Goal: Find specific page/section: Find specific page/section

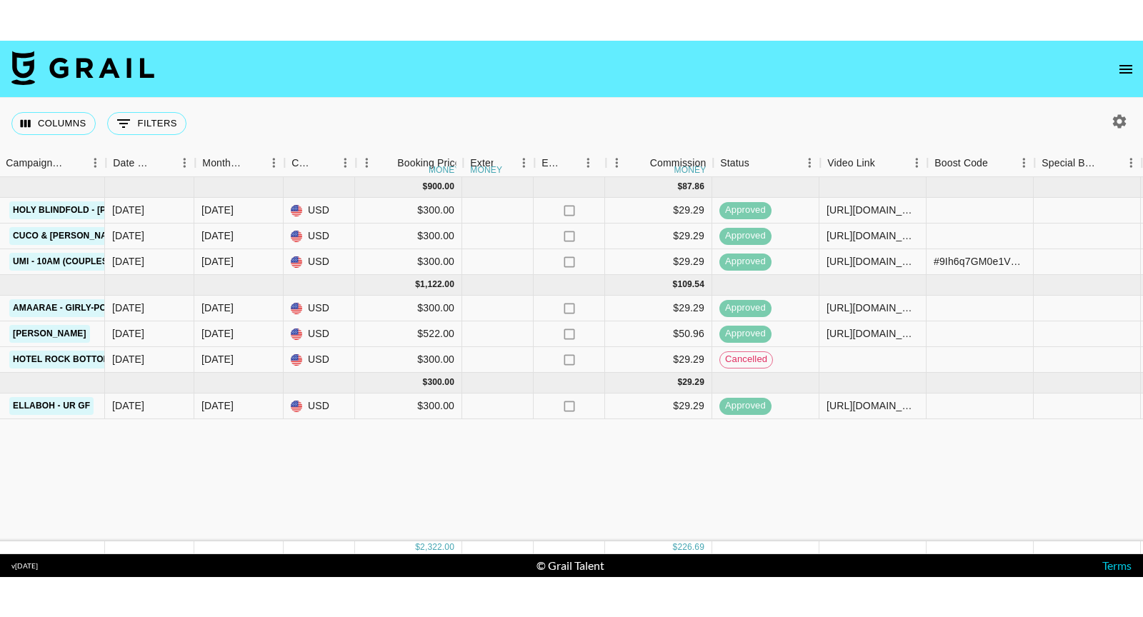
scroll to position [0, 802]
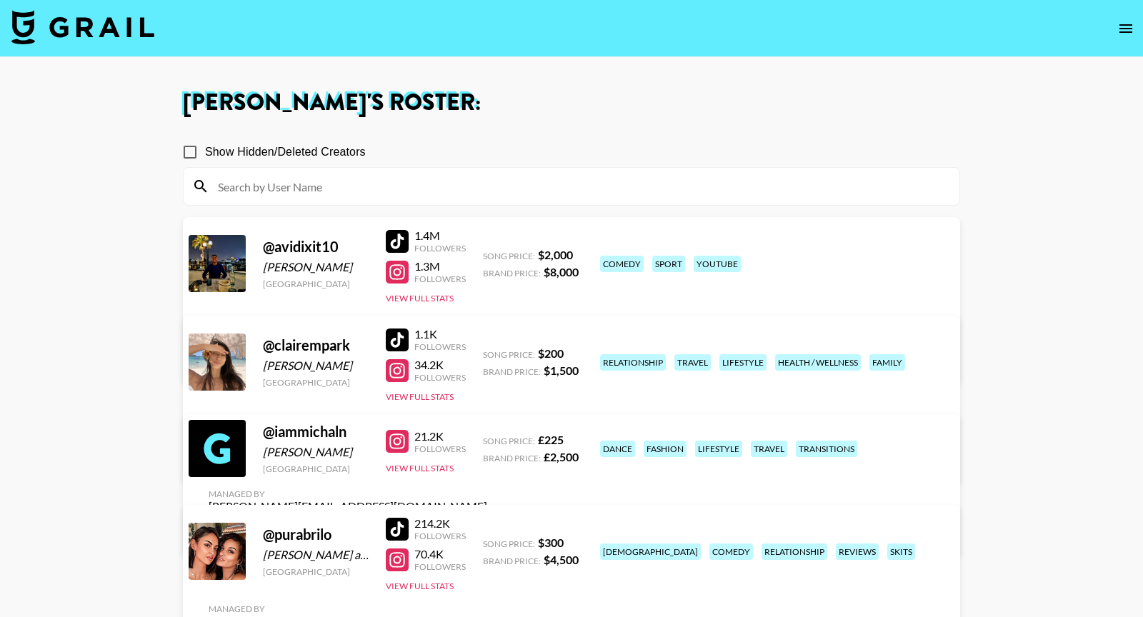
click at [1127, 29] on icon "open drawer" at bounding box center [1125, 28] width 17 height 17
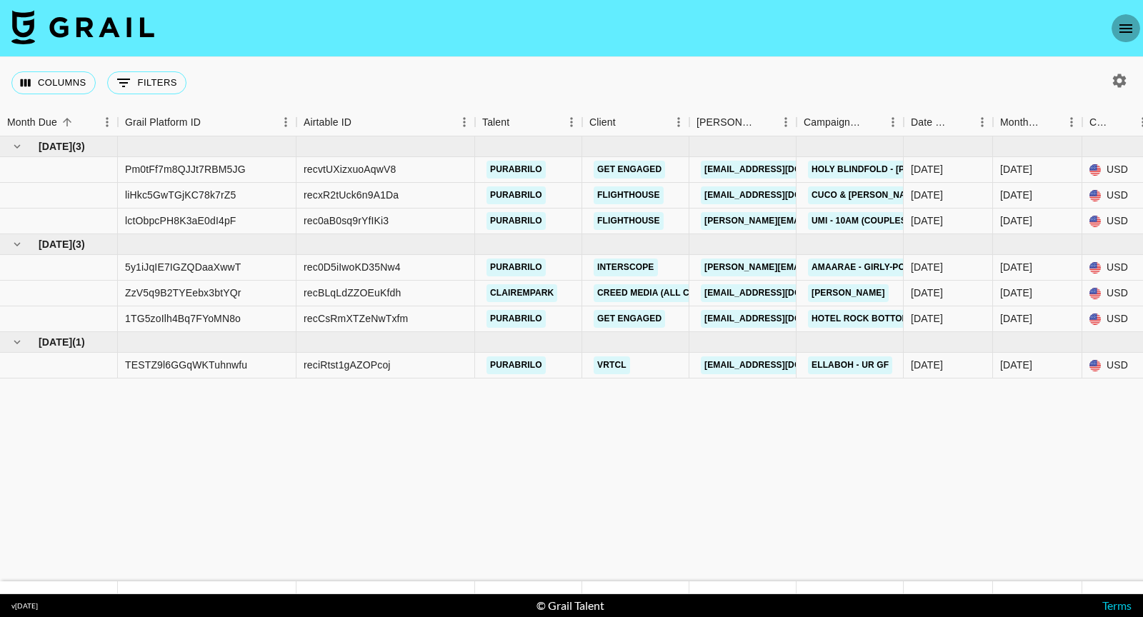
click at [1132, 32] on icon "open drawer" at bounding box center [1125, 28] width 13 height 9
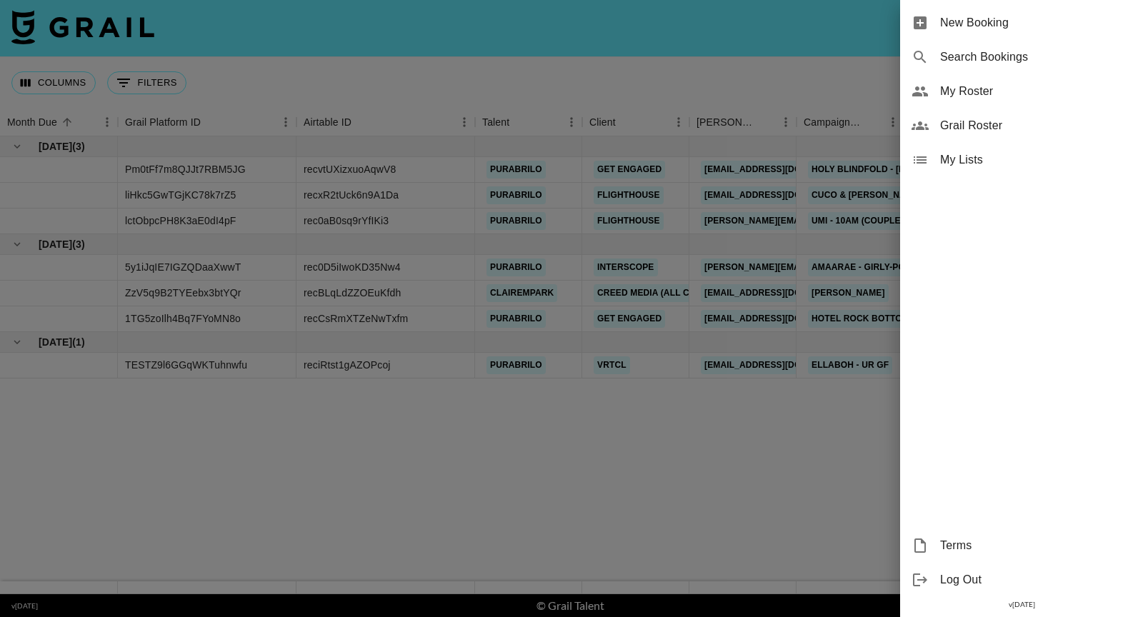
click at [977, 119] on span "Grail Roster" at bounding box center [1035, 125] width 191 height 17
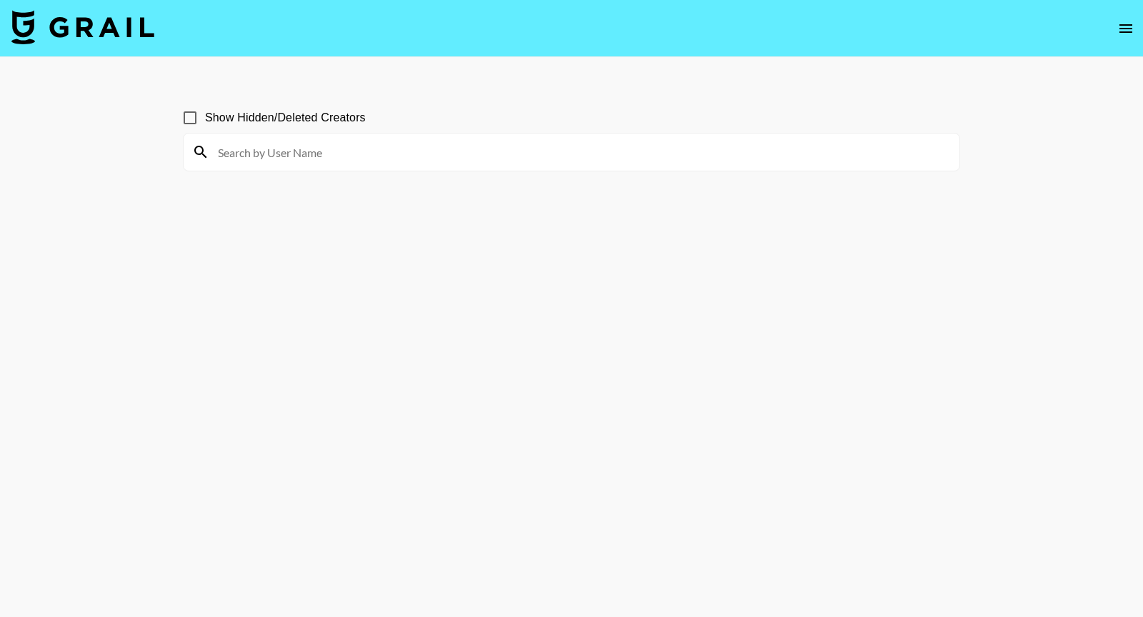
click at [24, 594] on main "Show Hidden/Deleted Creators" at bounding box center [571, 343] width 1143 height 572
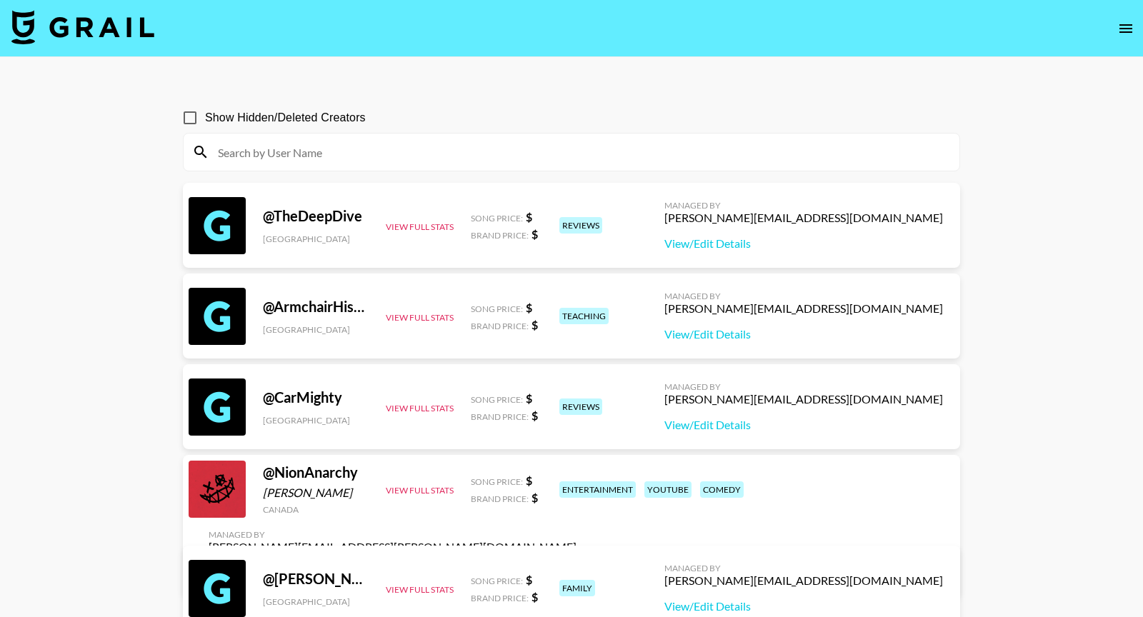
click at [274, 147] on input at bounding box center [580, 152] width 742 height 23
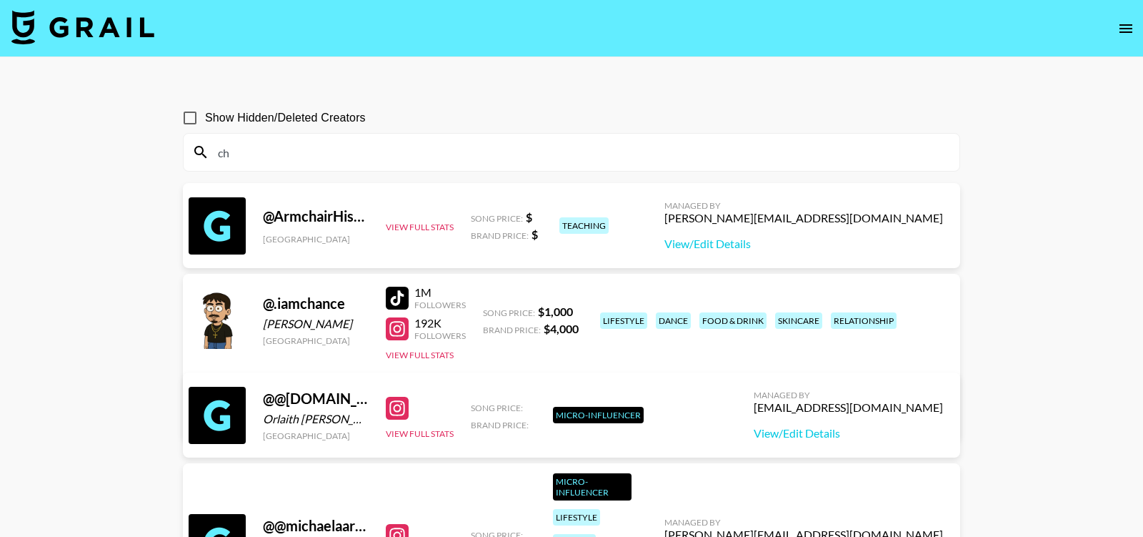
type input "c"
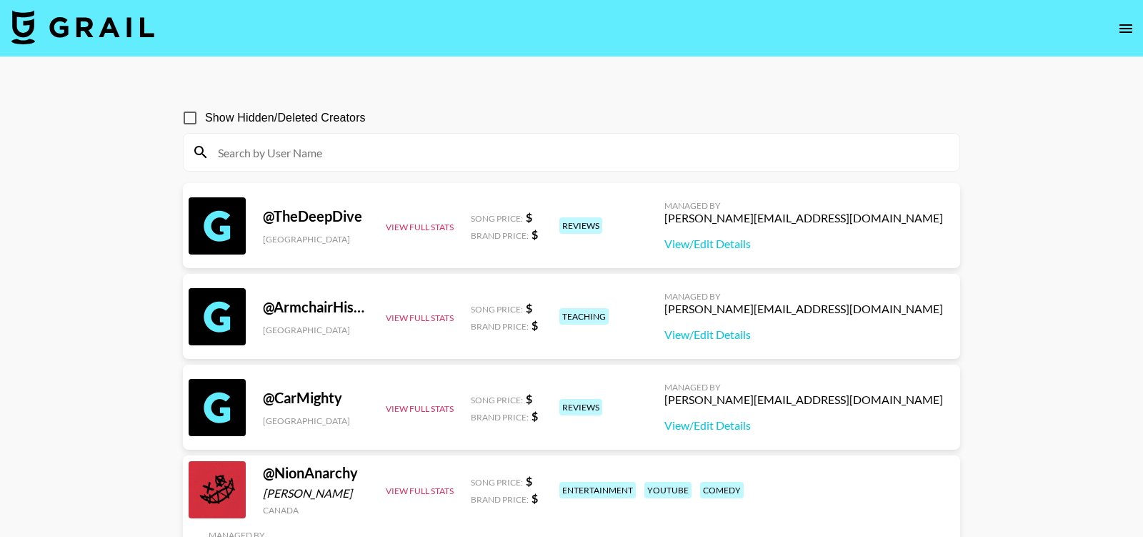
click at [278, 150] on input at bounding box center [580, 152] width 742 height 23
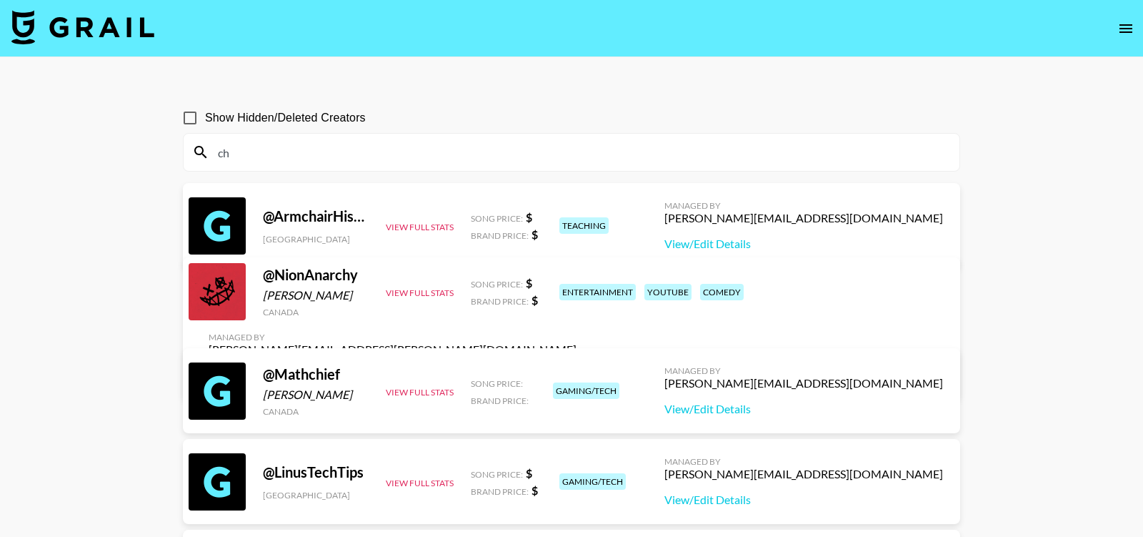
type input "c"
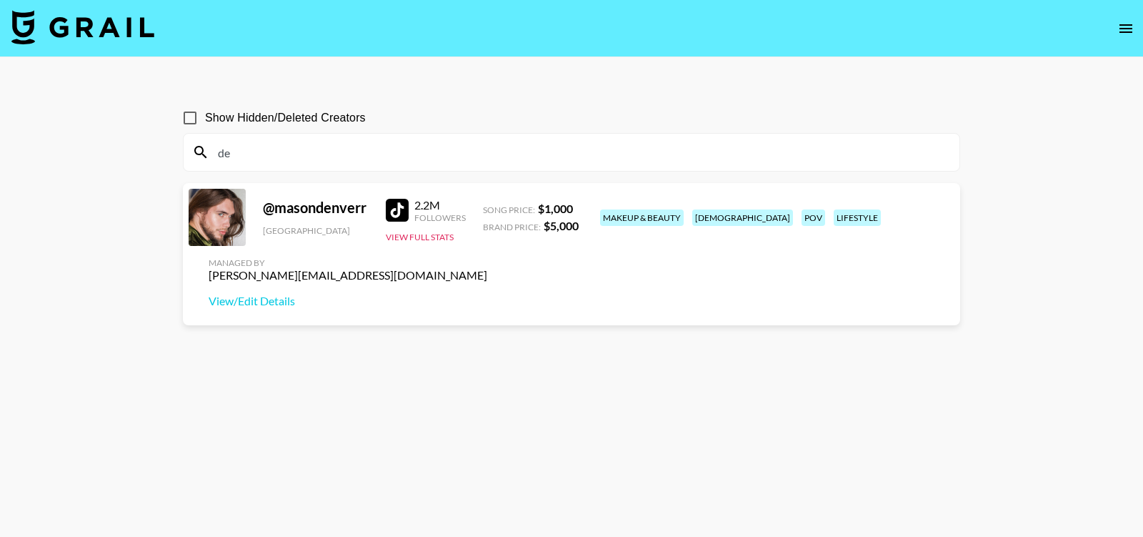
type input "d"
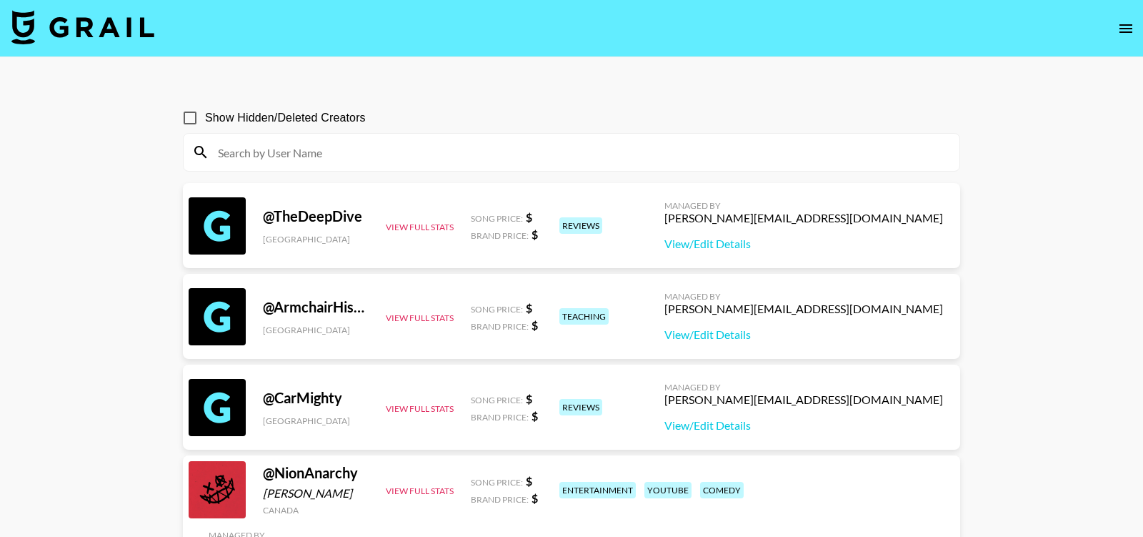
type input "a"
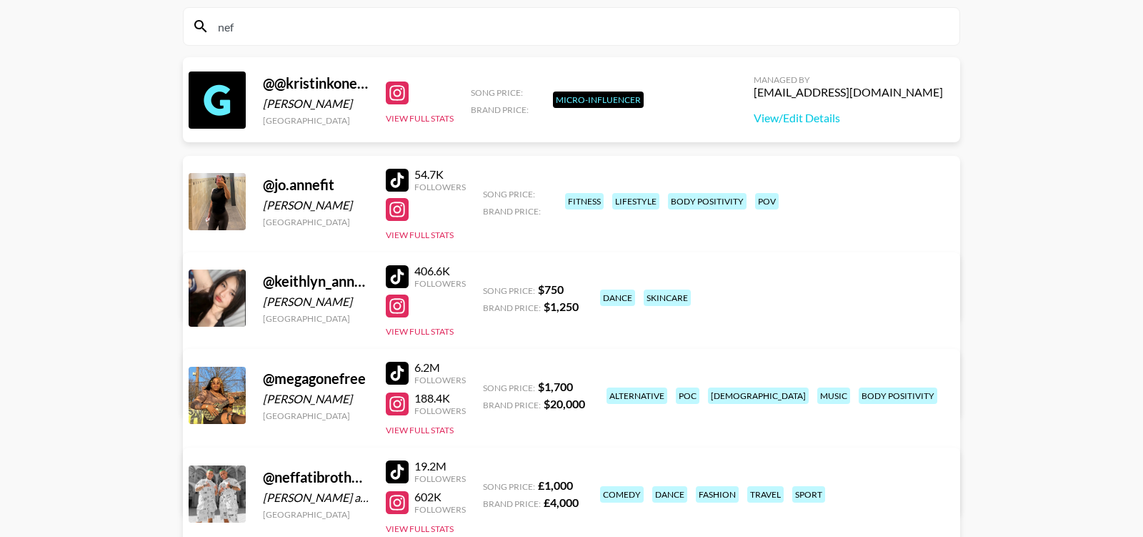
scroll to position [119, 0]
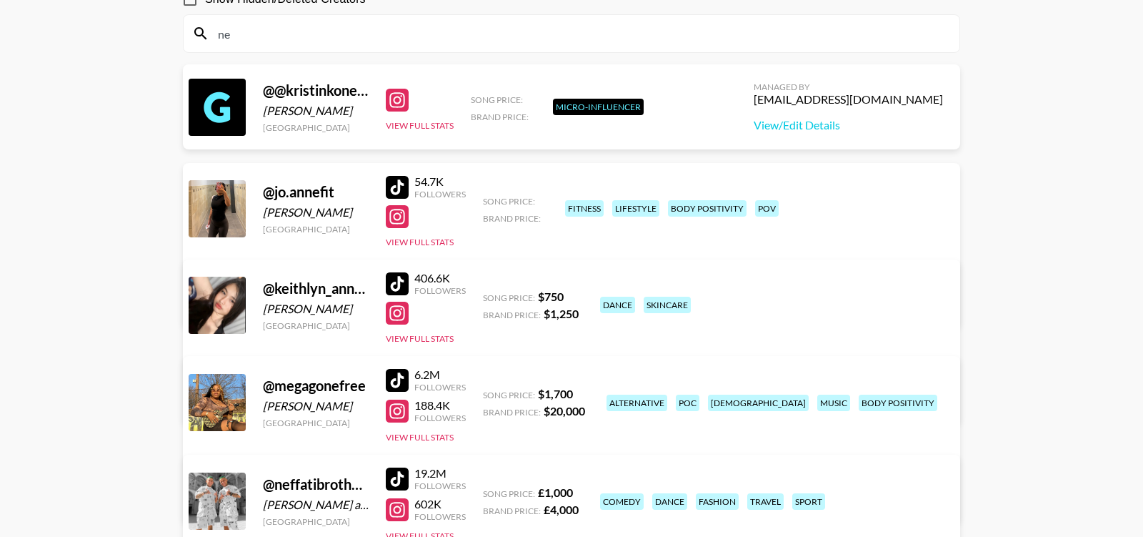
type input "n"
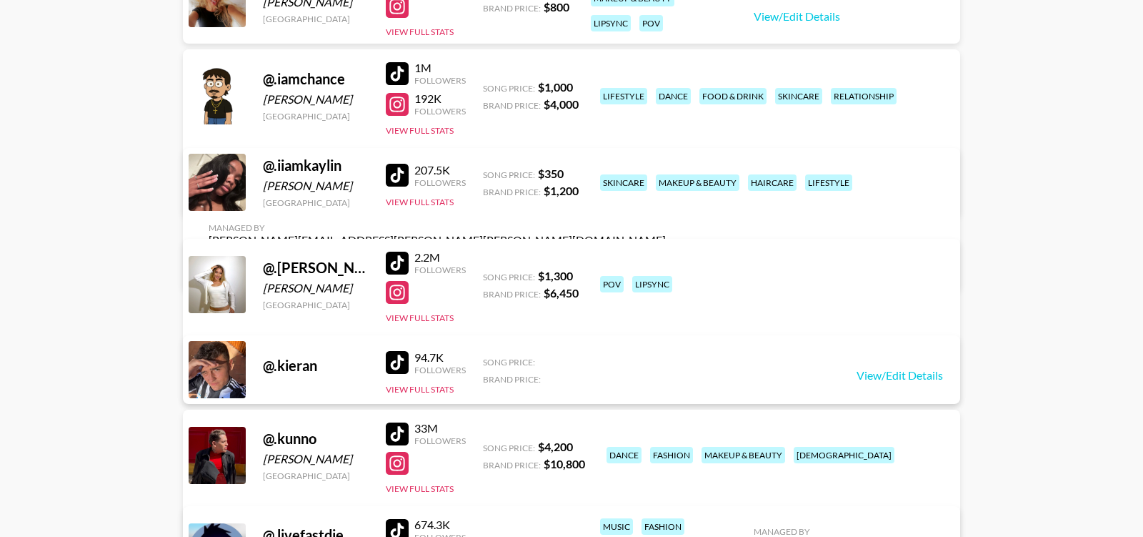
scroll to position [2871, 0]
